Goal: Task Accomplishment & Management: Manage account settings

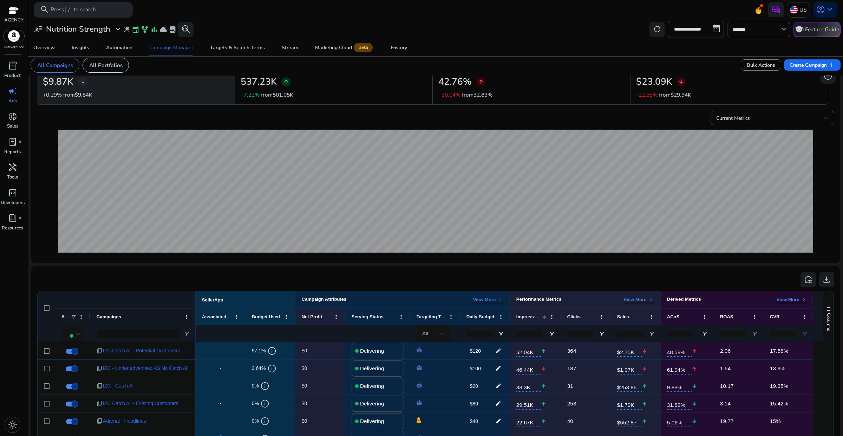
scroll to position [44, 0]
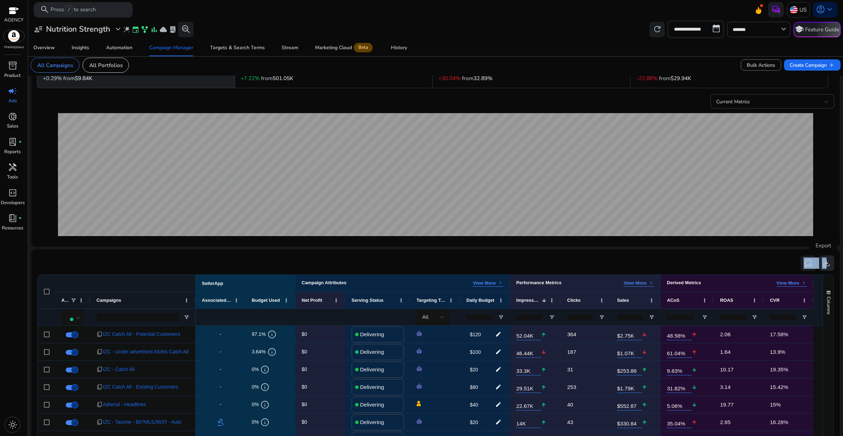
drag, startPoint x: 838, startPoint y: 143, endPoint x: 822, endPoint y: 259, distance: 117.0
click at [822, 259] on mat-sidenav-content "**********" at bounding box center [435, 218] width 814 height 436
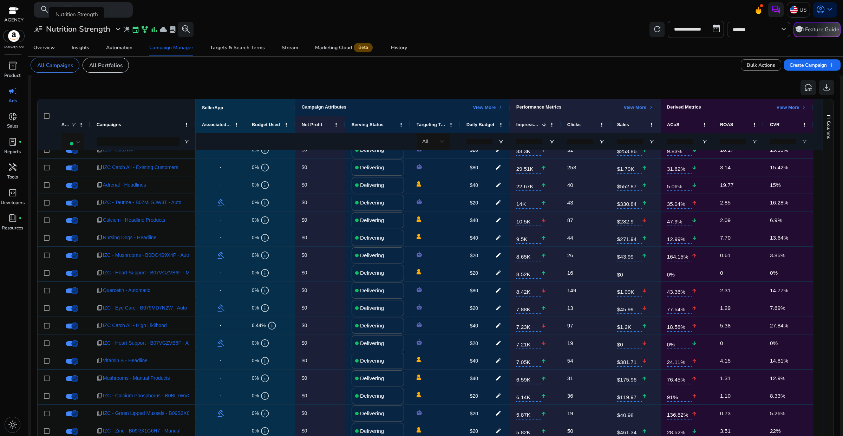
click at [116, 32] on span "expand_more" at bounding box center [117, 29] width 9 height 9
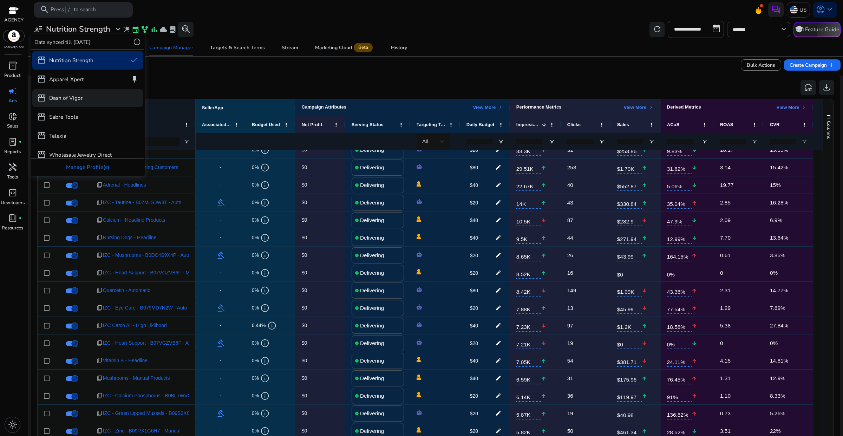
click at [72, 98] on p "Dash of Vigor" at bounding box center [66, 98] width 34 height 8
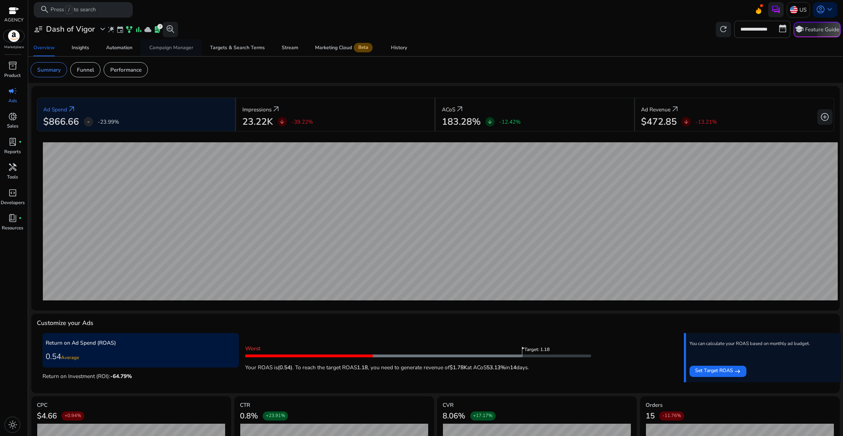
click at [184, 48] on div "Campaign Manager" at bounding box center [171, 47] width 44 height 5
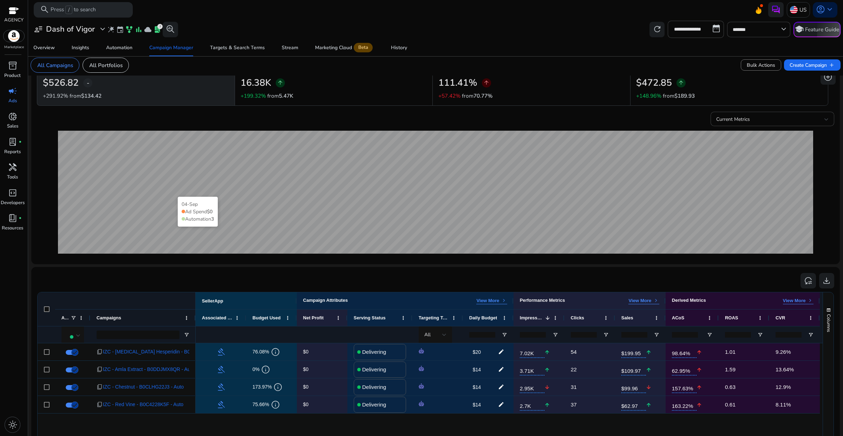
scroll to position [44, 0]
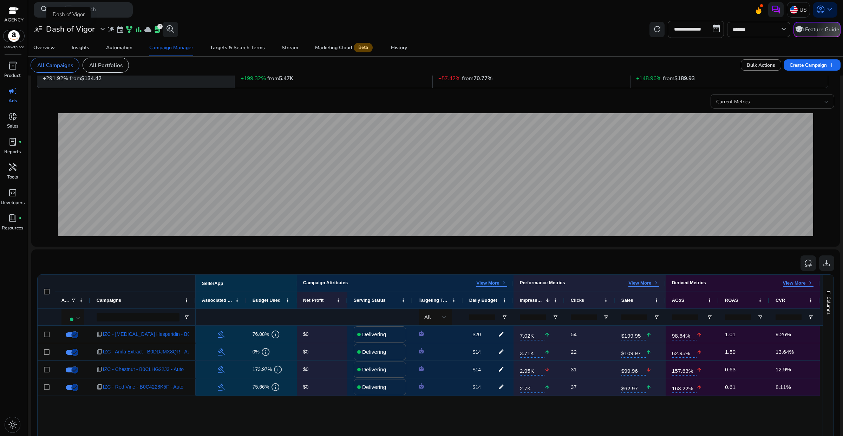
click at [97, 29] on div "user_attributes Dash of Vigor expand_more" at bounding box center [70, 29] width 73 height 9
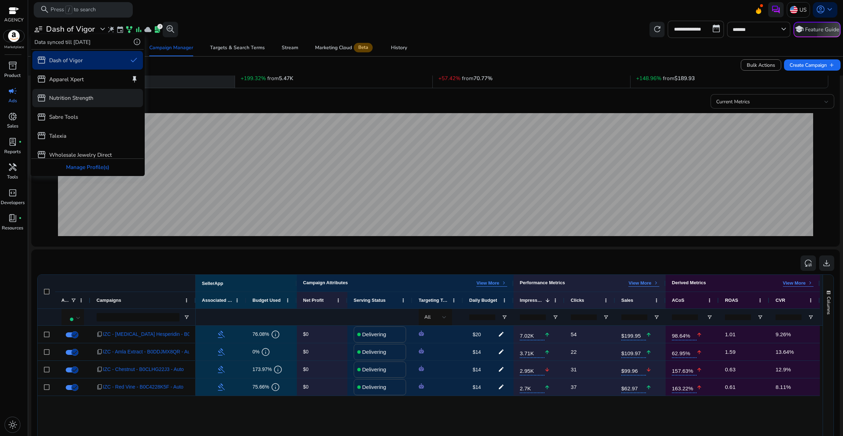
click at [77, 97] on p "Nutrition Strength" at bounding box center [71, 98] width 44 height 8
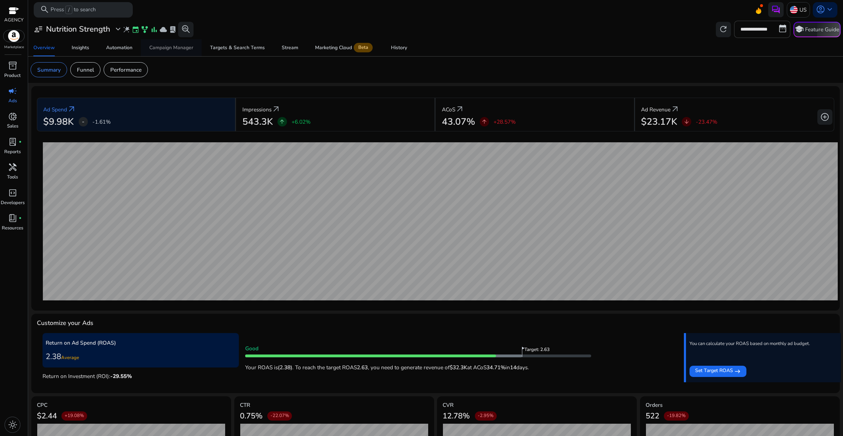
click at [180, 52] on span "Campaign Manager" at bounding box center [171, 47] width 44 height 17
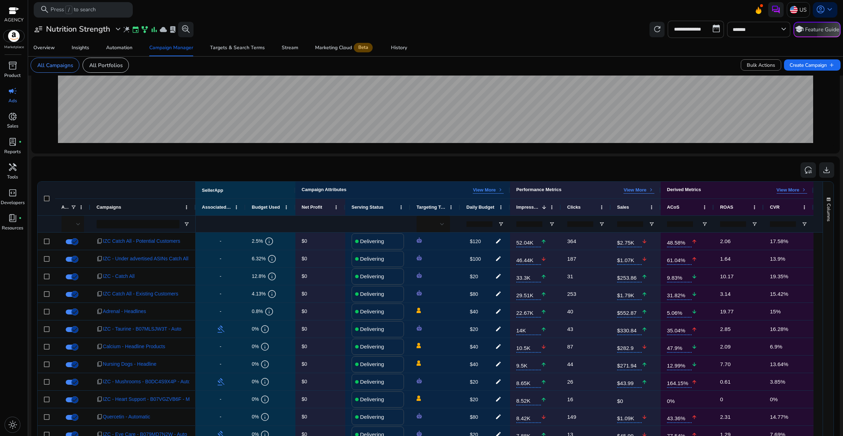
scroll to position [179, 0]
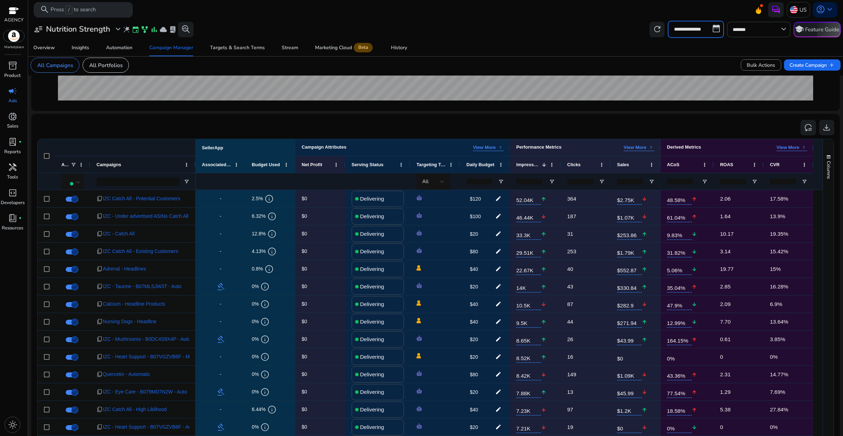
click at [691, 32] on input "**********" at bounding box center [695, 29] width 56 height 17
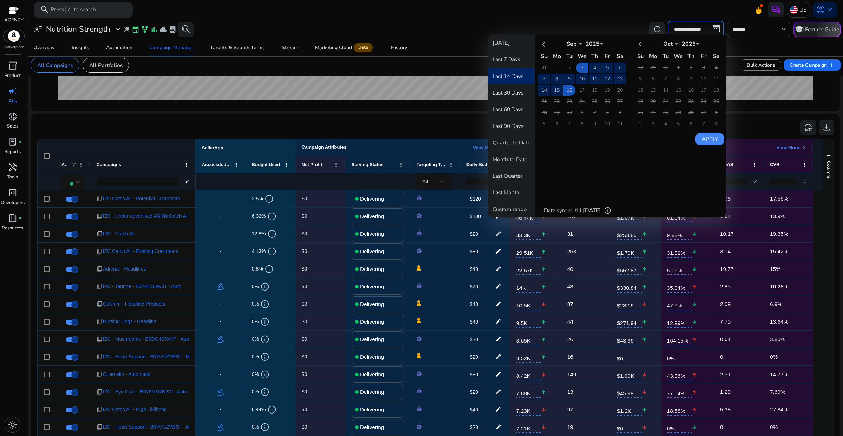
click at [516, 74] on button "Last 14 Days" at bounding box center [511, 76] width 46 height 16
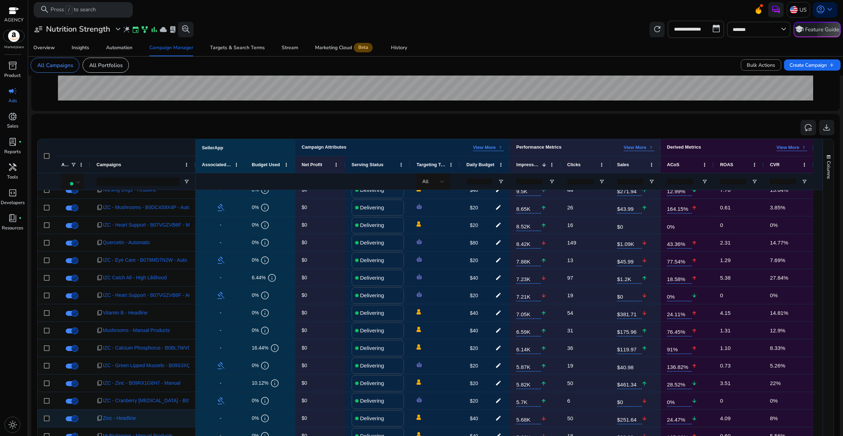
scroll to position [219, 0]
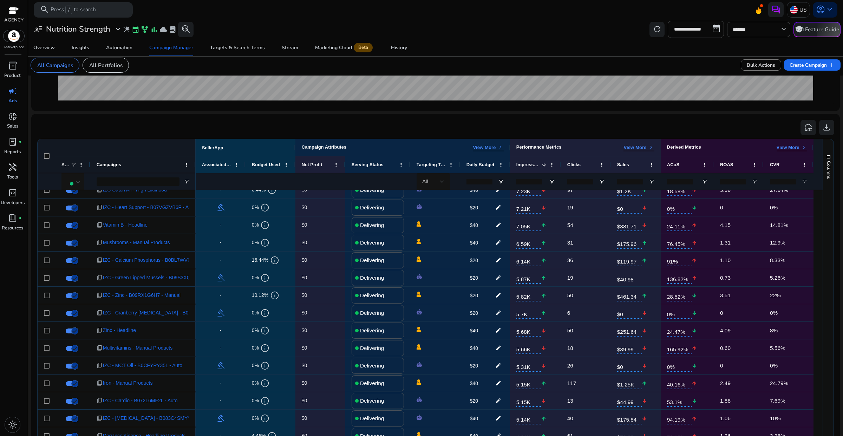
click at [121, 34] on div "user_attributes Nutrition Strength expand_more wand_stars event family_history …" at bounding box center [112, 29] width 163 height 15
click at [111, 30] on div "user_attributes Nutrition Strength expand_more" at bounding box center [78, 29] width 89 height 9
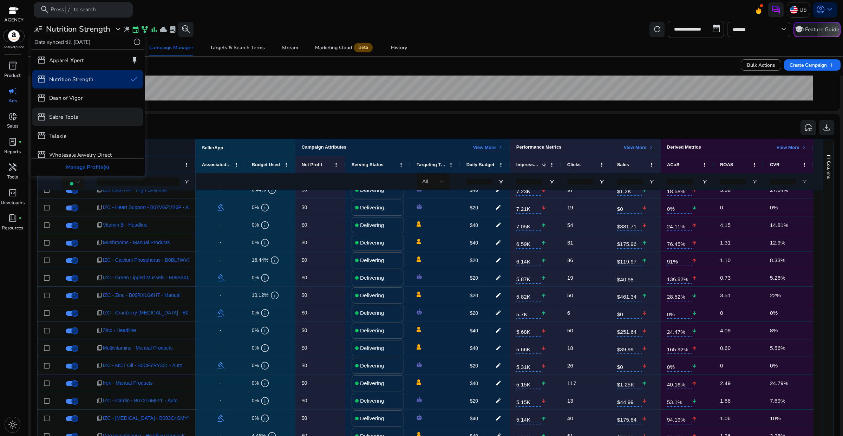
click at [83, 120] on div "storefront Sabre Tools" at bounding box center [87, 116] width 111 height 19
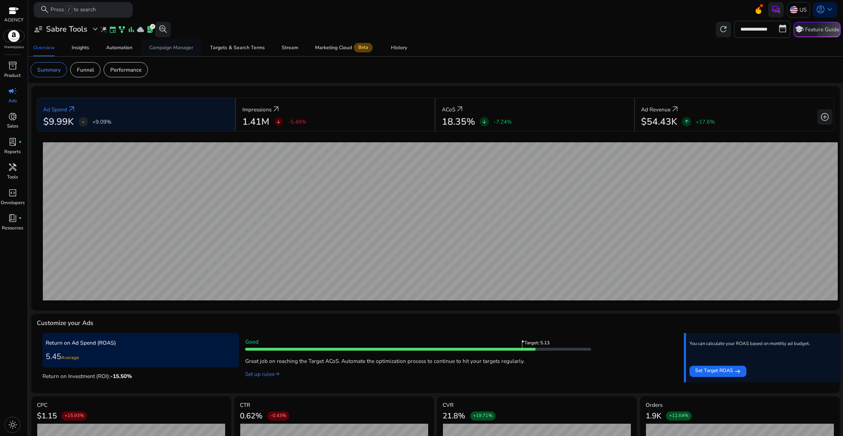
click at [179, 48] on div "Campaign Manager" at bounding box center [171, 47] width 44 height 5
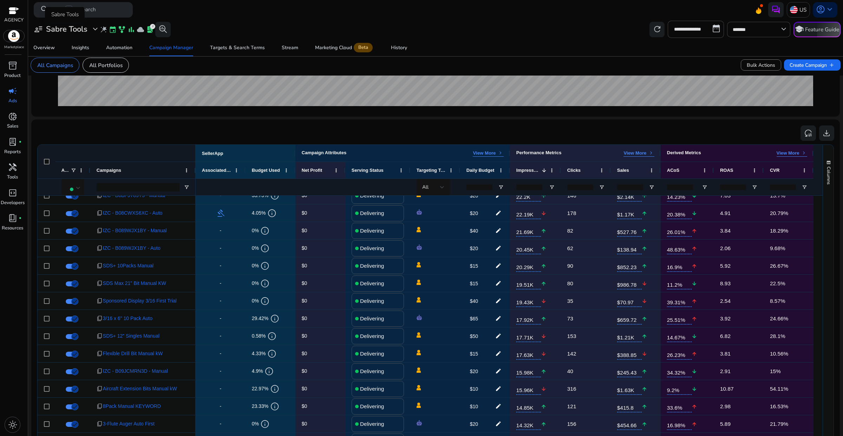
click at [88, 31] on div "user_attributes Sabre Tools expand_more" at bounding box center [67, 29] width 66 height 9
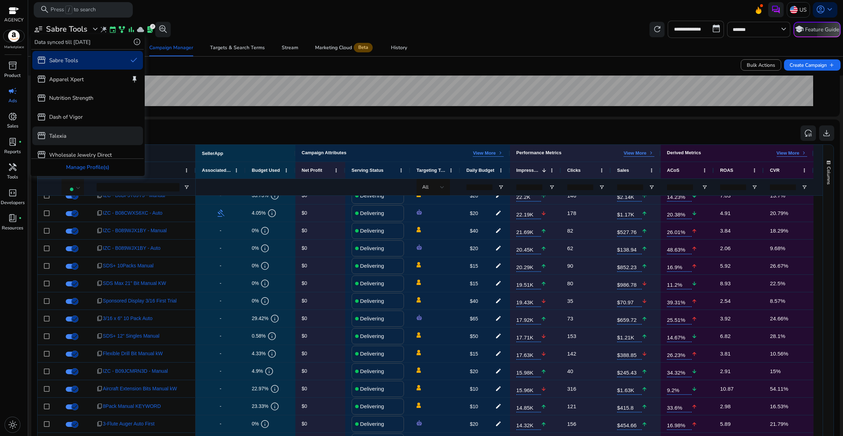
click at [77, 133] on div "storefront Talexia" at bounding box center [87, 135] width 111 height 19
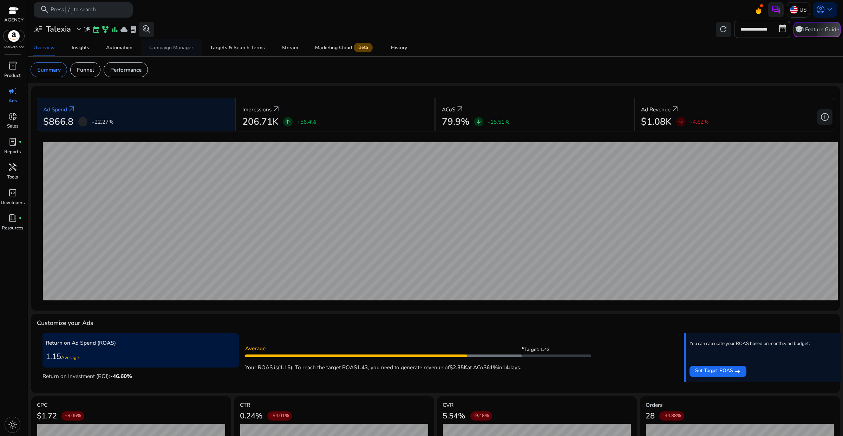
click at [174, 54] on span "Campaign Manager" at bounding box center [171, 47] width 44 height 17
